Goal: Find contact information

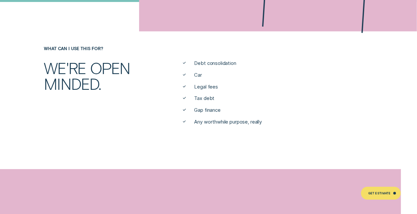
scroll to position [164, 0]
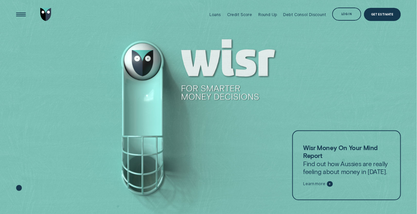
click at [349, 14] on div "Log in" at bounding box center [347, 14] width 10 height 3
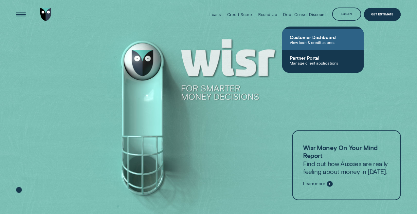
click at [334, 37] on span "Customer Dashboard" at bounding box center [323, 37] width 66 height 6
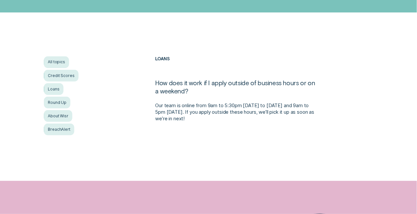
scroll to position [98, 0]
